Goal: Transaction & Acquisition: Book appointment/travel/reservation

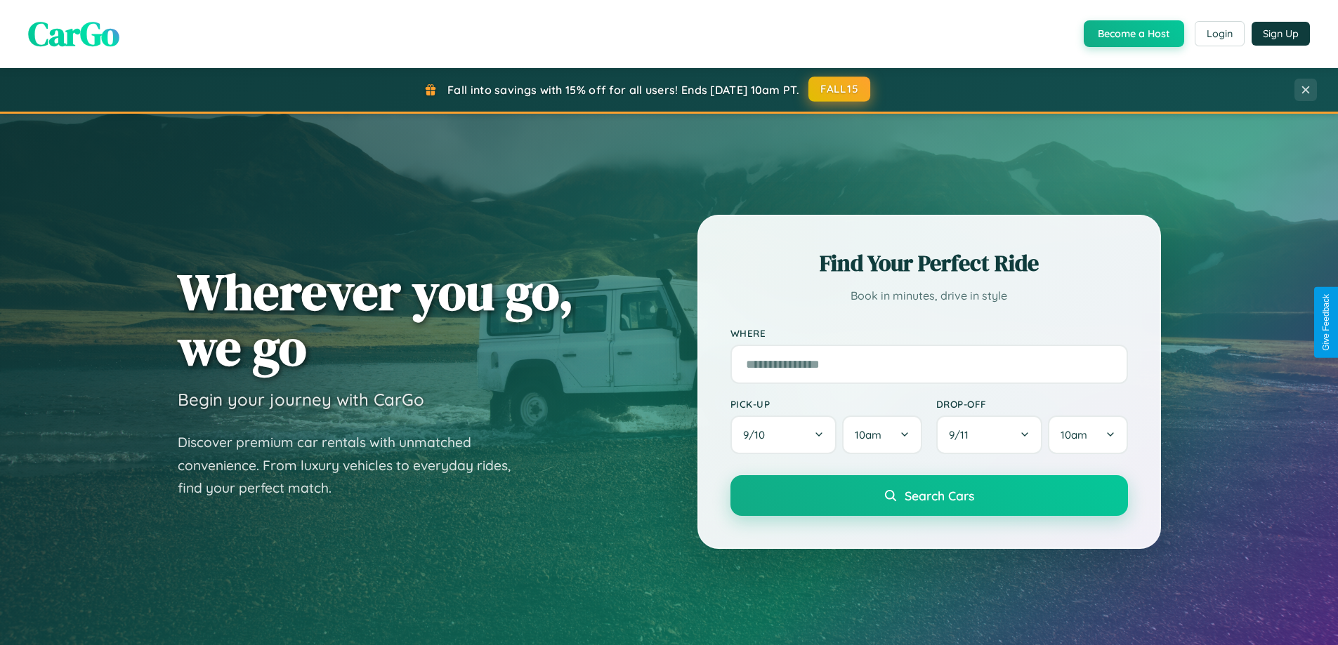
click at [840, 89] on button "FALL15" at bounding box center [839, 89] width 62 height 25
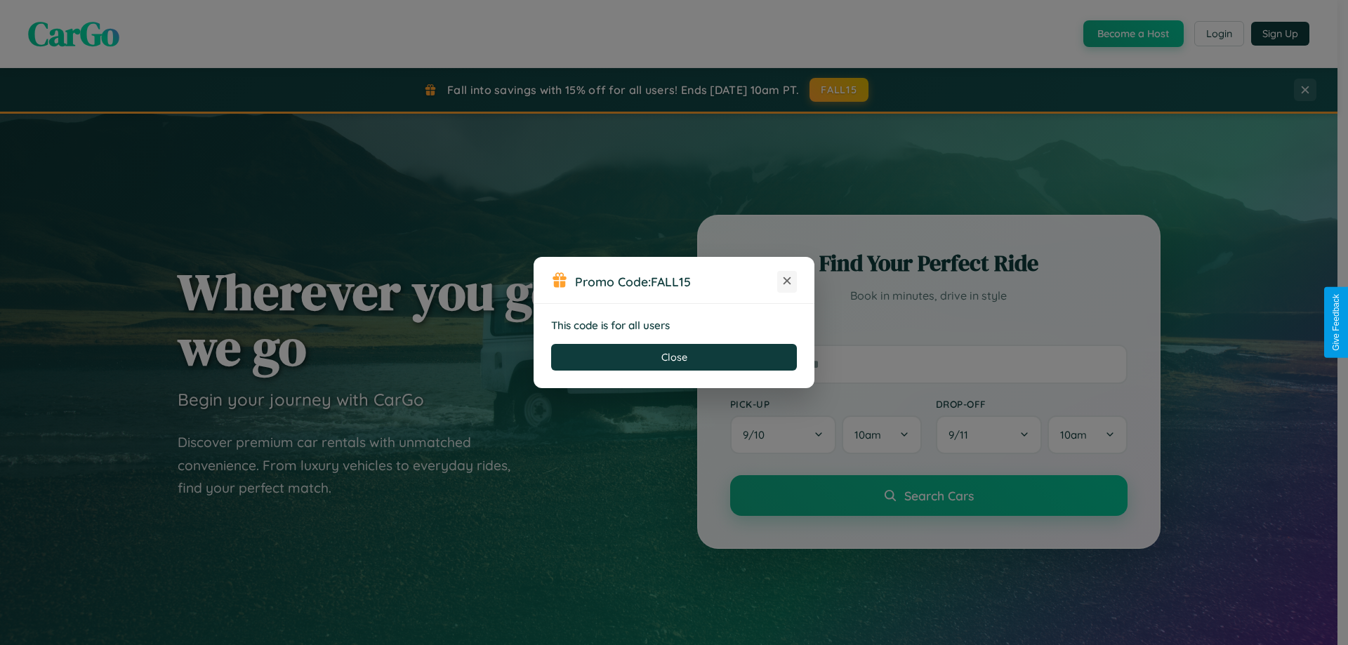
click at [787, 282] on icon at bounding box center [787, 281] width 14 height 14
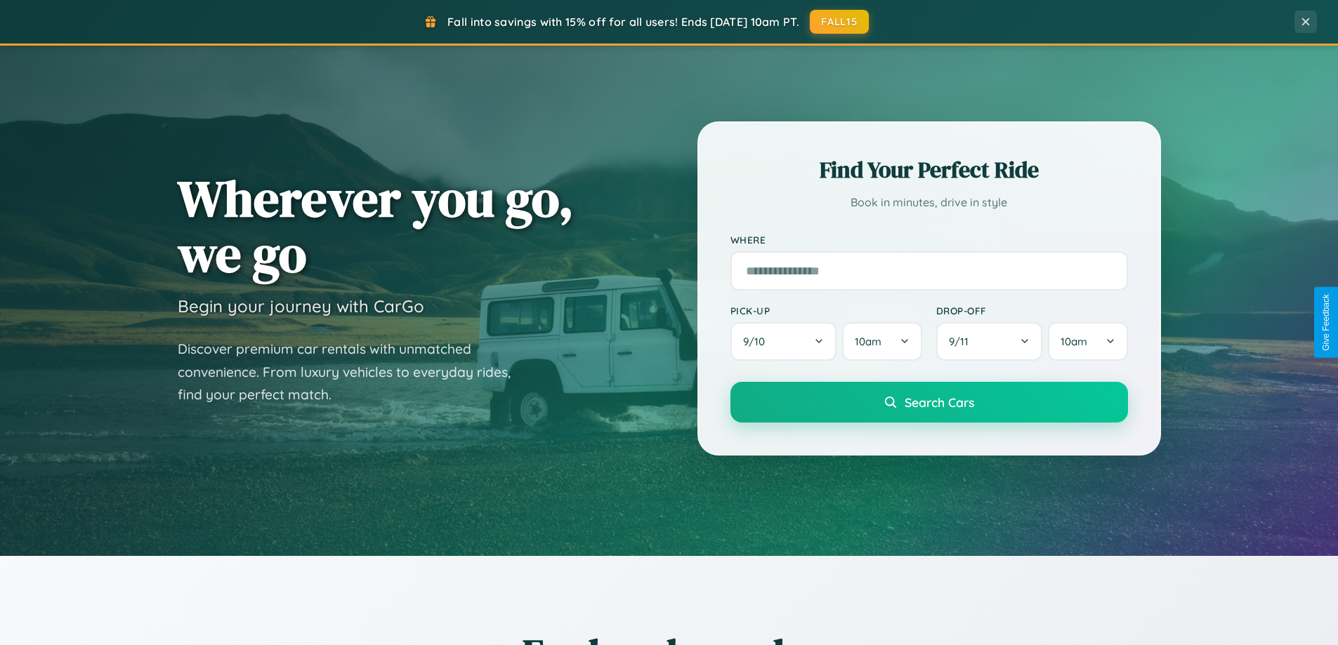
scroll to position [605, 0]
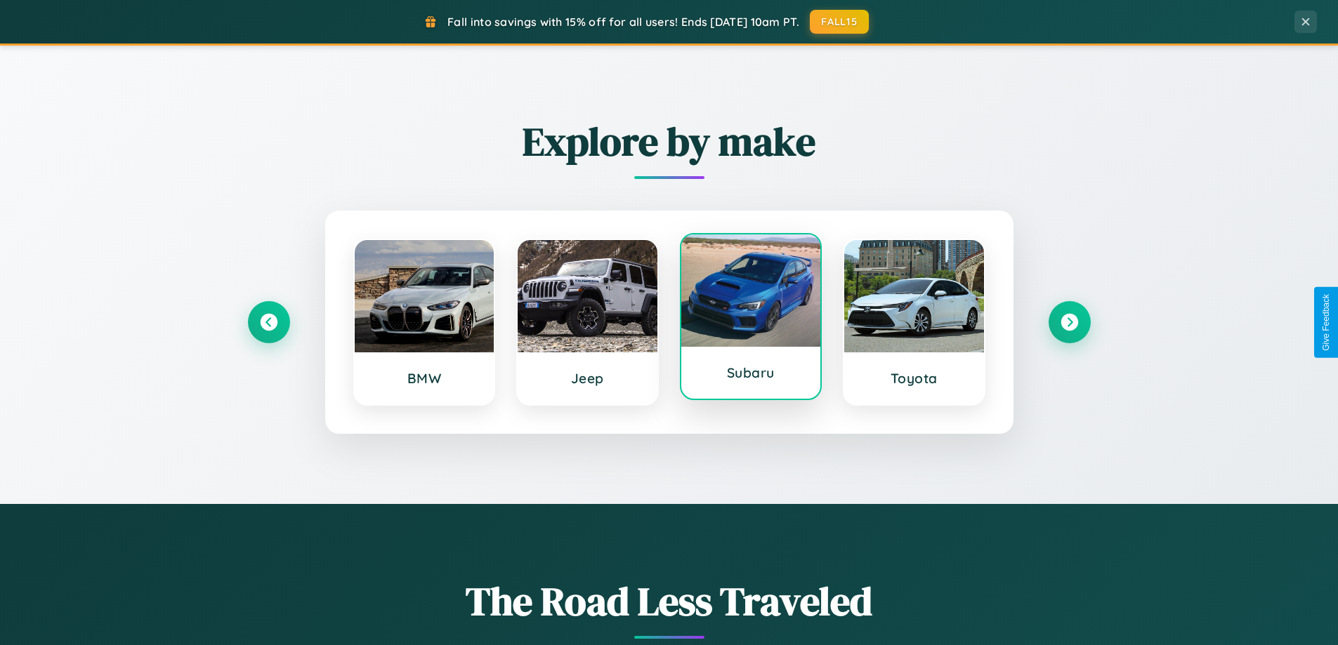
click at [750, 317] on div at bounding box center [751, 291] width 140 height 112
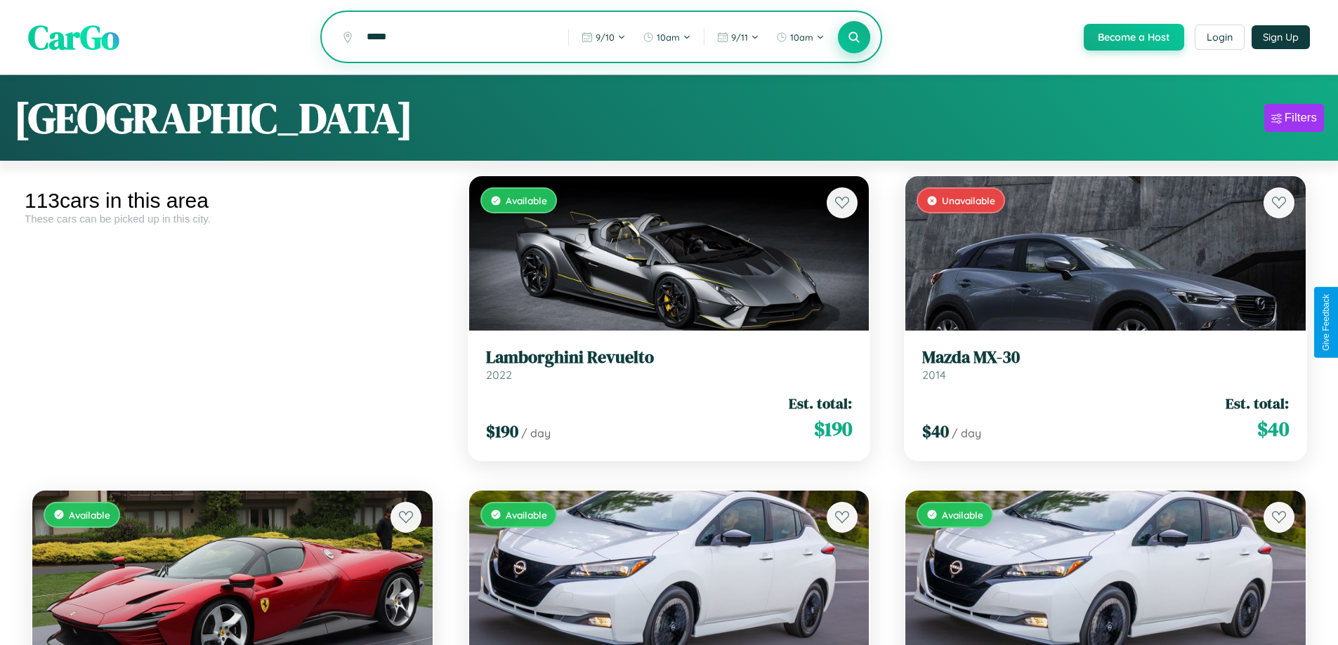
click at [853, 38] on icon at bounding box center [854, 36] width 13 height 13
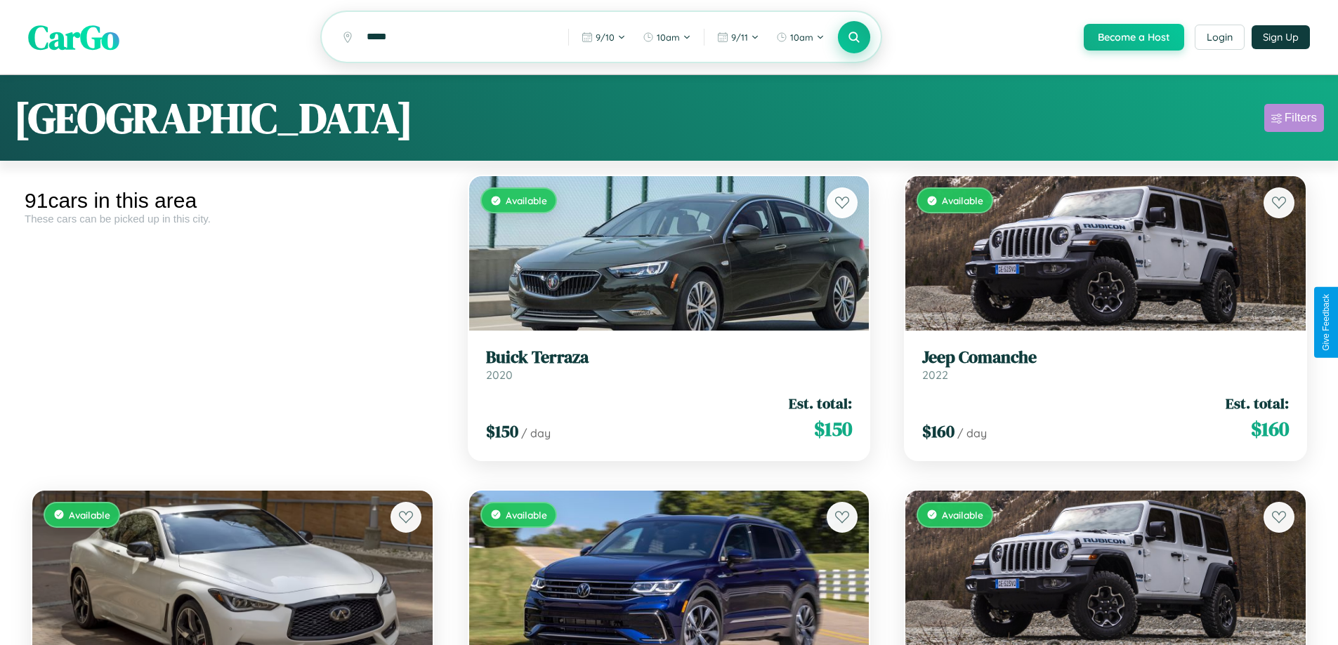
click at [1294, 120] on div "Filters" at bounding box center [1300, 118] width 32 height 14
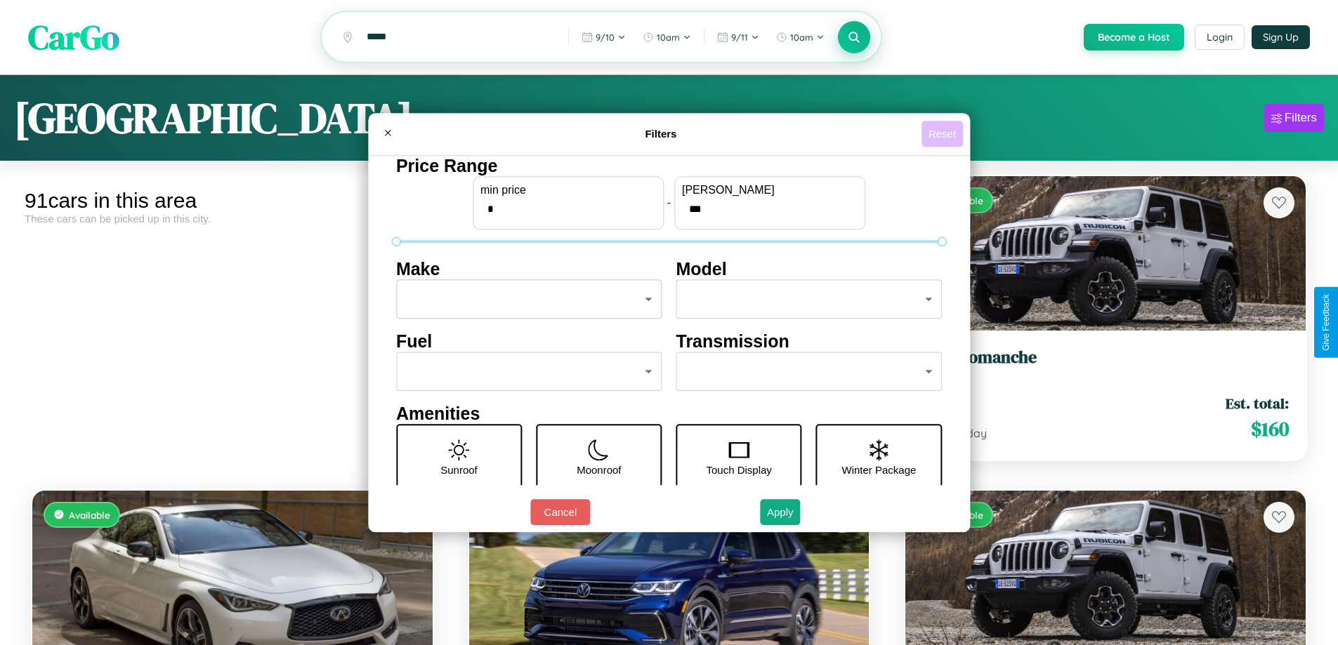
click at [944, 133] on button "Reset" at bounding box center [941, 134] width 41 height 26
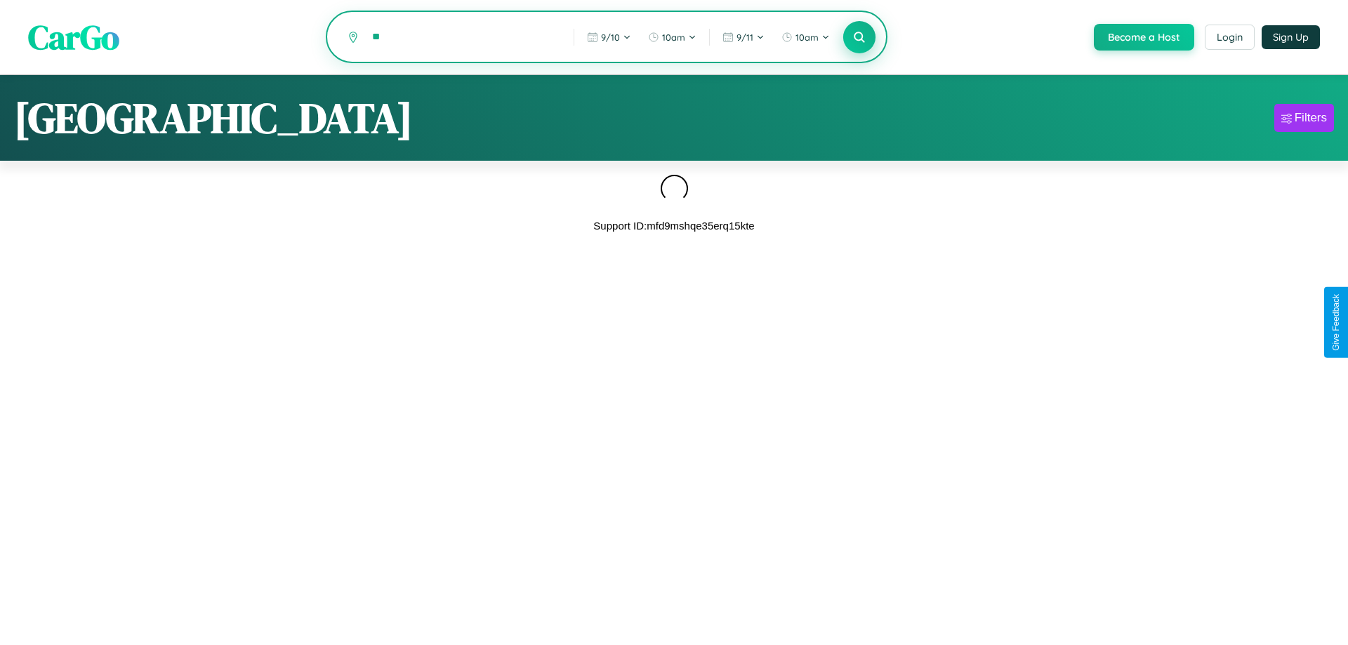
type input "*"
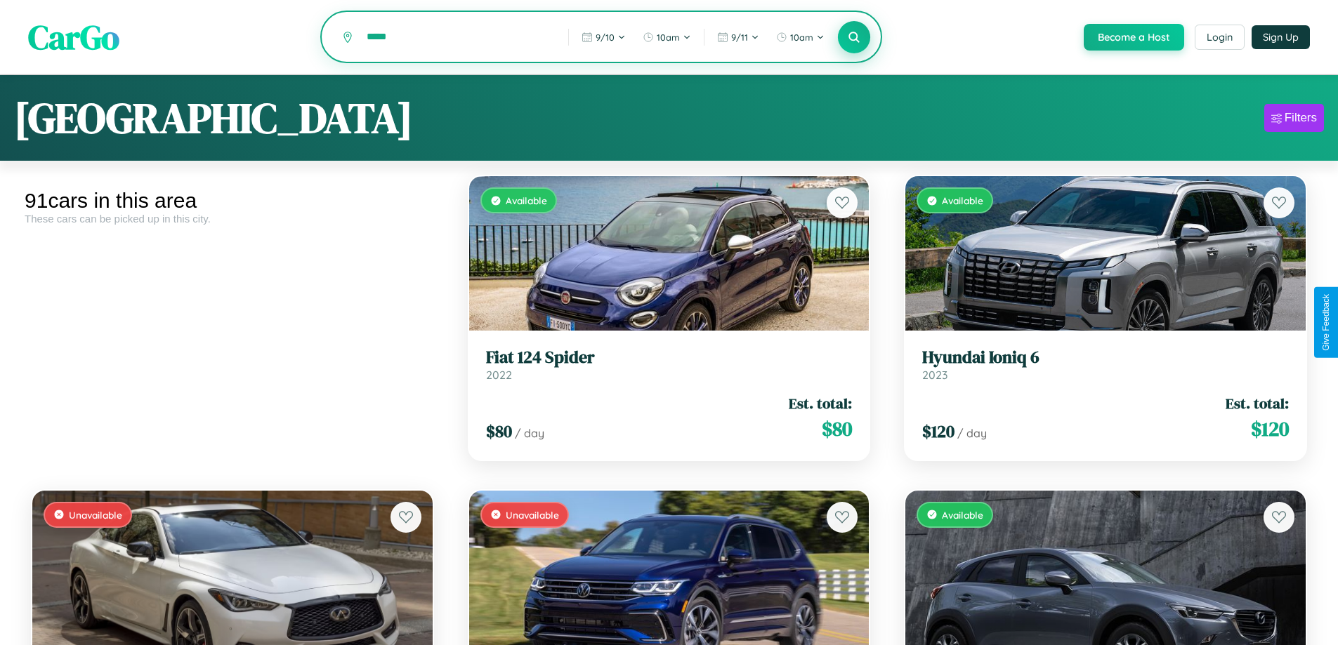
type input "*****"
click at [853, 38] on icon at bounding box center [854, 36] width 13 height 13
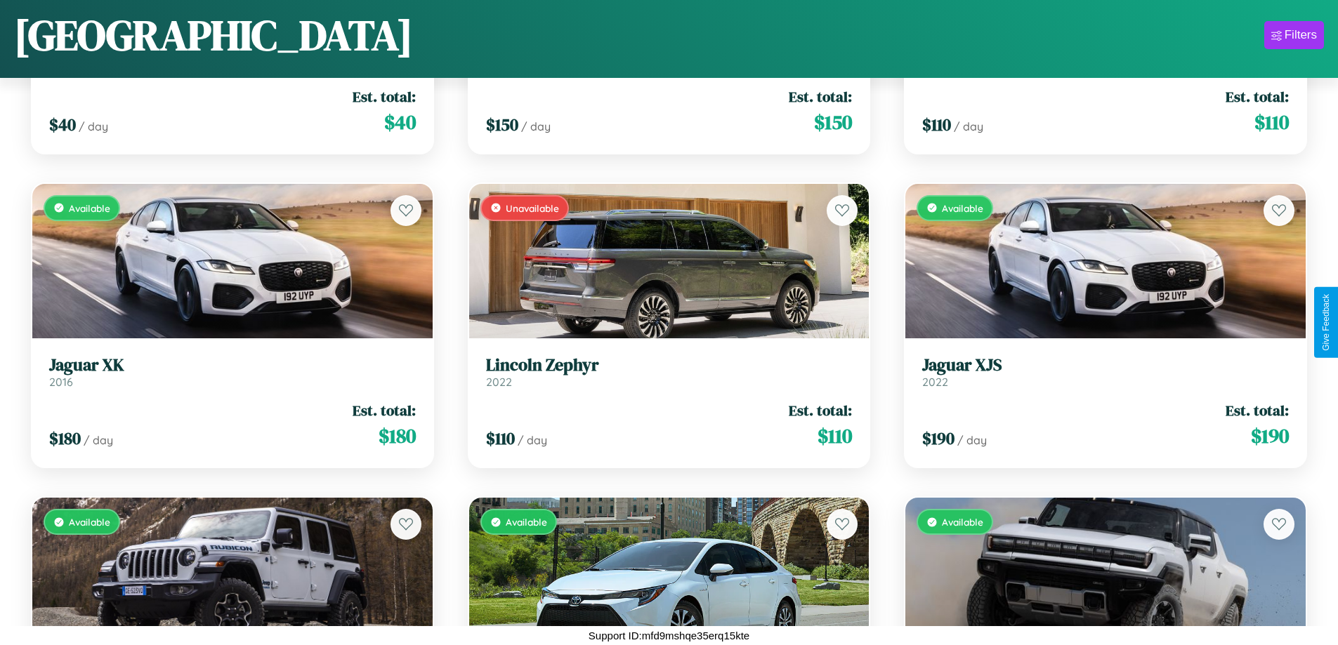
scroll to position [4600, 0]
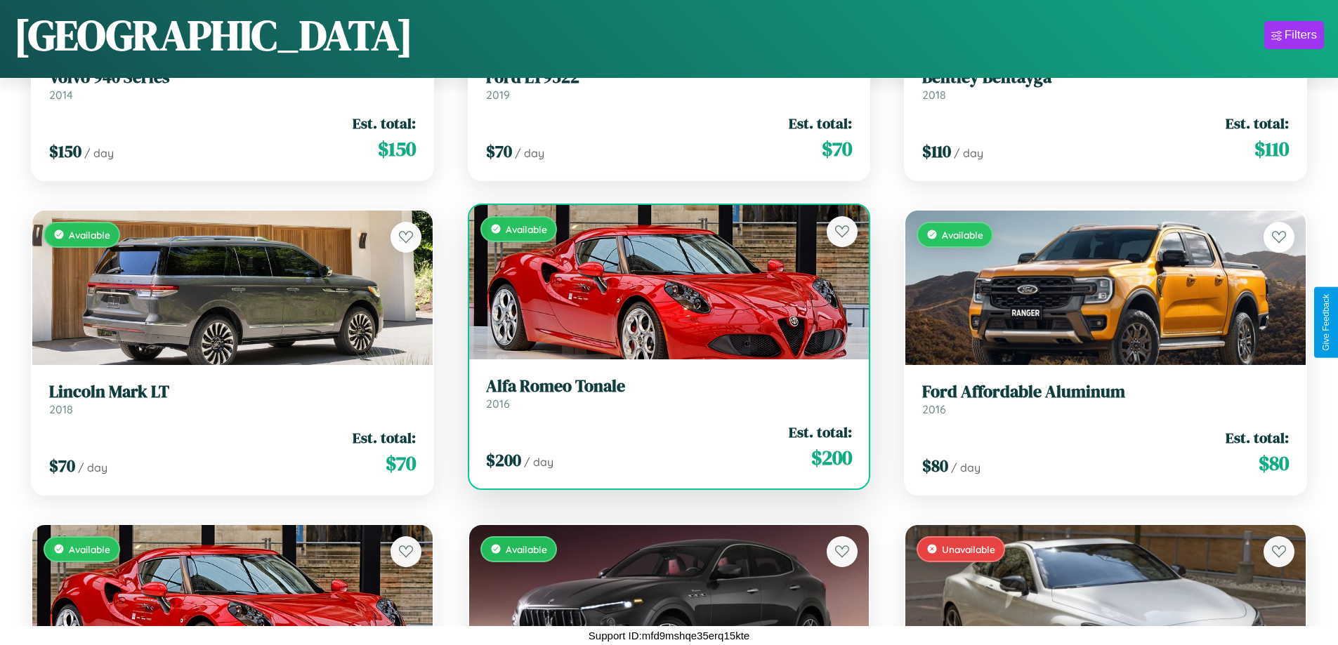
click at [663, 394] on h3 "Alfa Romeo Tonale" at bounding box center [669, 386] width 367 height 20
